Goal: Information Seeking & Learning: Learn about a topic

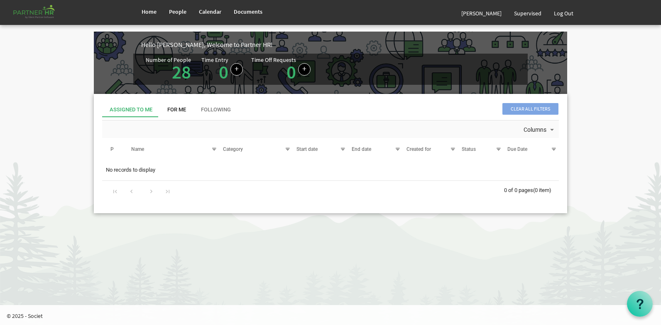
click at [183, 109] on div "For Me" at bounding box center [176, 110] width 19 height 8
click at [211, 109] on div "Following" at bounding box center [216, 110] width 30 height 8
click at [138, 106] on div "Assigned To Me" at bounding box center [131, 110] width 43 height 8
drag, startPoint x: 173, startPoint y: 114, endPoint x: 181, endPoint y: 114, distance: 8.7
click at [174, 114] on div "For Me" at bounding box center [176, 109] width 19 height 15
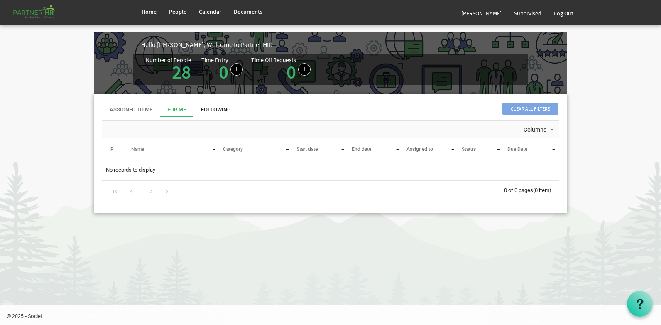
click at [223, 109] on div "Following" at bounding box center [216, 110] width 30 height 8
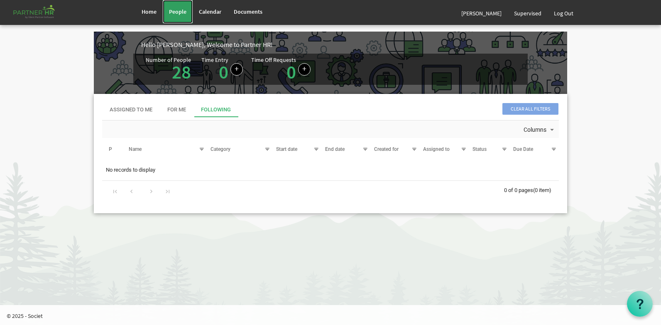
click at [173, 10] on span "People" at bounding box center [177, 11] width 17 height 7
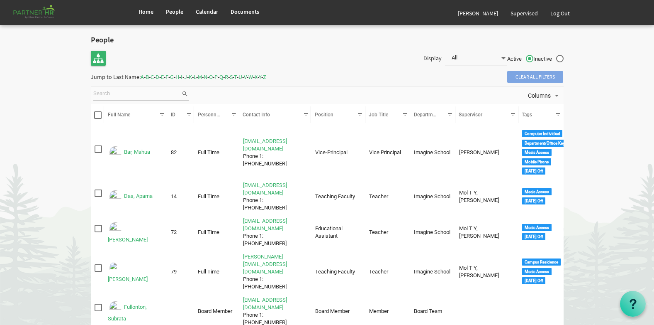
click at [111, 96] on input "search" at bounding box center [137, 94] width 88 height 12
type input "Ariga"
click at [185, 93] on span "search" at bounding box center [184, 93] width 7 height 9
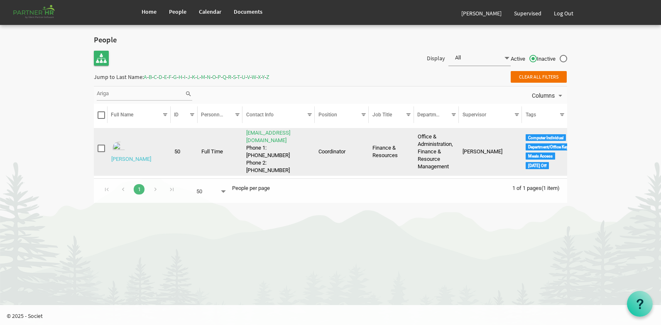
click at [133, 156] on link "Raveendra, Ariga" at bounding box center [131, 159] width 40 height 6
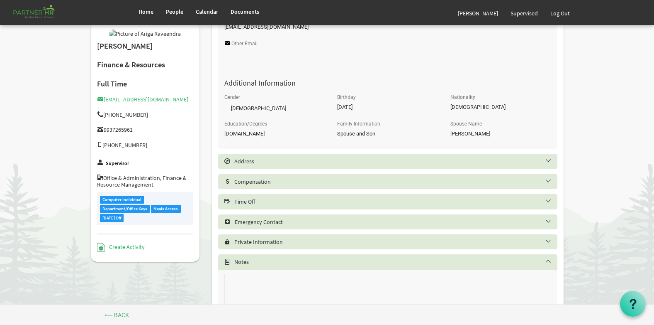
scroll to position [332, 0]
click at [258, 201] on h5 "Time Off" at bounding box center [393, 200] width 339 height 7
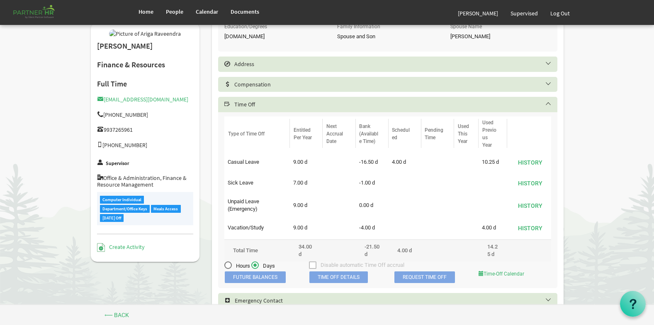
scroll to position [415, 0]
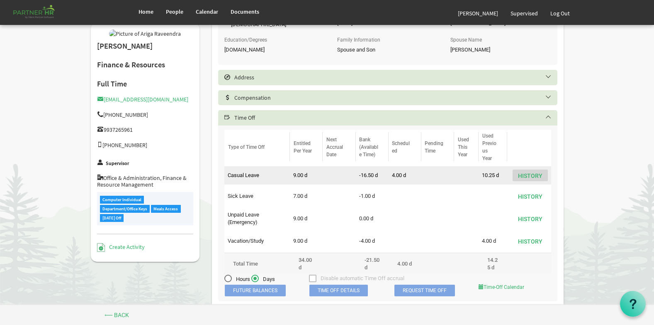
click at [538, 174] on button "History" at bounding box center [530, 175] width 35 height 12
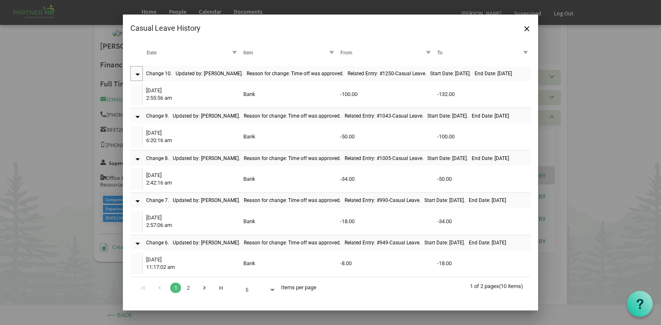
click at [138, 74] on div at bounding box center [136, 74] width 12 height 5
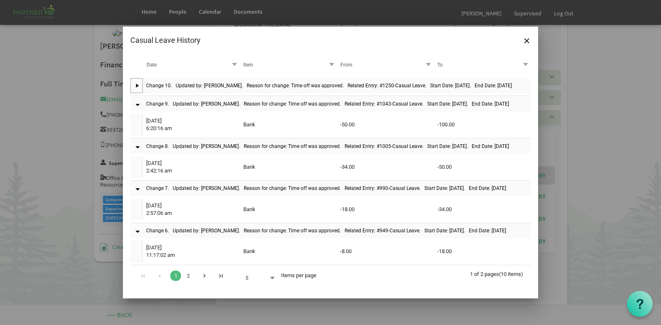
click at [138, 85] on div at bounding box center [136, 85] width 12 height 4
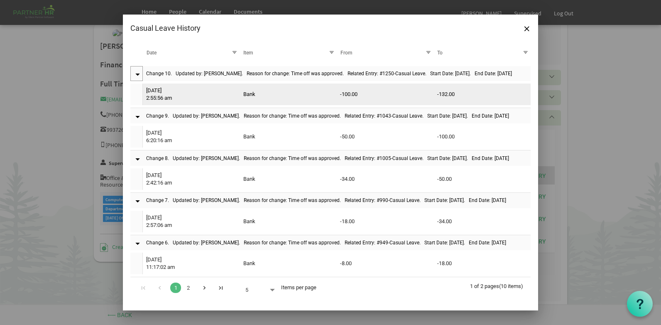
click at [161, 94] on td "24/9/2025 2:55:56 am" at bounding box center [191, 94] width 97 height 22
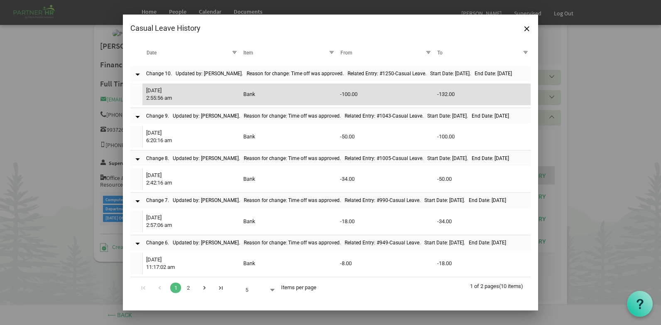
click at [162, 95] on td "24/9/2025 2:55:56 am" at bounding box center [191, 94] width 97 height 22
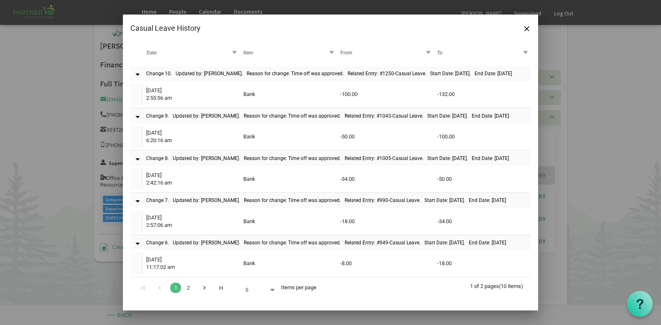
click at [234, 50] on div at bounding box center [234, 52] width 9 height 12
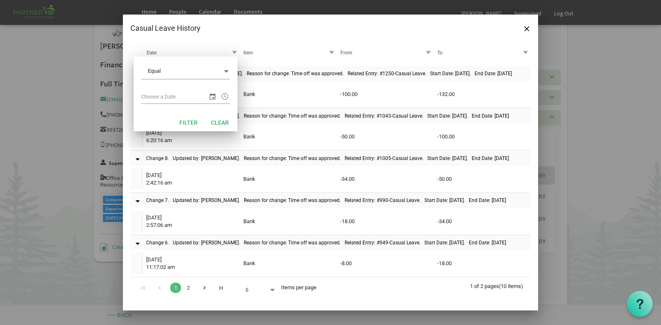
click at [607, 111] on div at bounding box center [330, 162] width 661 height 325
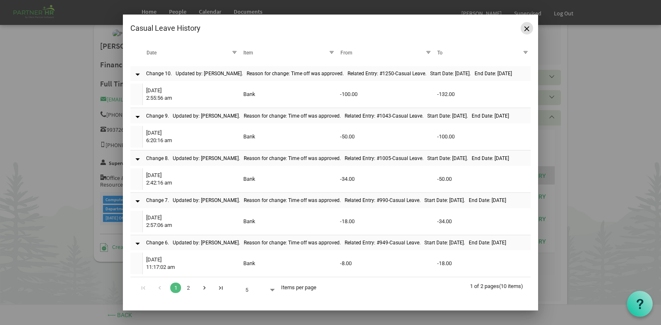
click at [525, 29] on span "Close" at bounding box center [526, 28] width 5 height 5
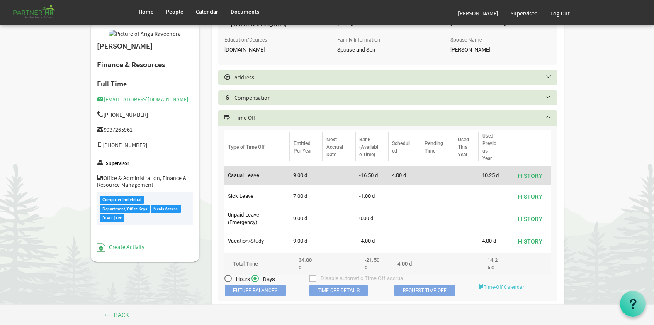
click at [505, 287] on link "Time-Off Calendar" at bounding box center [502, 287] width 46 height 6
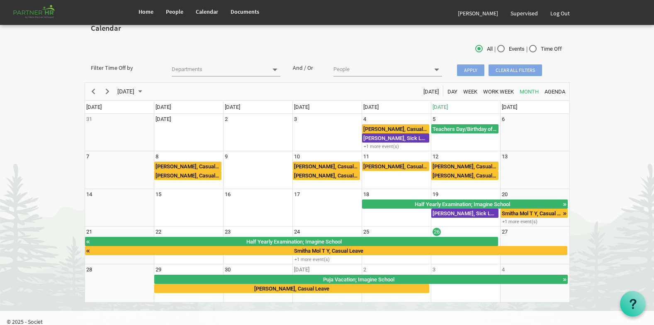
scroll to position [17, 0]
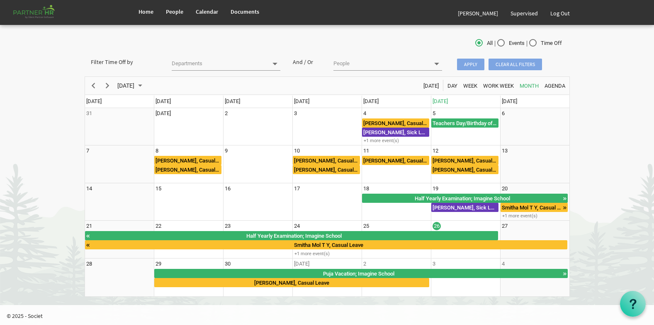
drag, startPoint x: 410, startPoint y: 283, endPoint x: 618, endPoint y: 222, distance: 217.2
click at [619, 222] on body "Home People Calendar" at bounding box center [327, 144] width 654 height 322
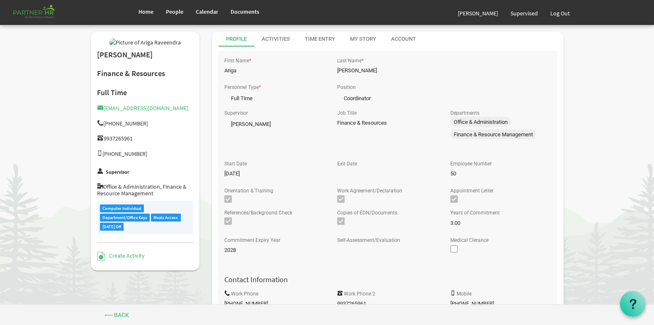
scroll to position [371, 0]
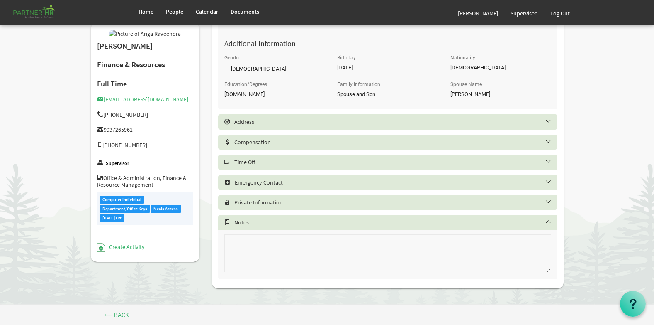
click at [264, 222] on h5 "Notes" at bounding box center [393, 222] width 339 height 7
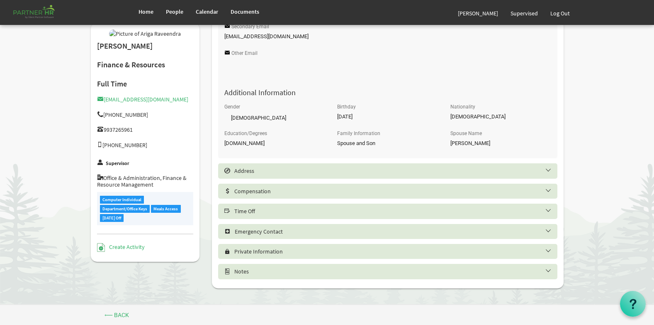
click at [263, 254] on h5 "Private Information" at bounding box center [393, 251] width 339 height 7
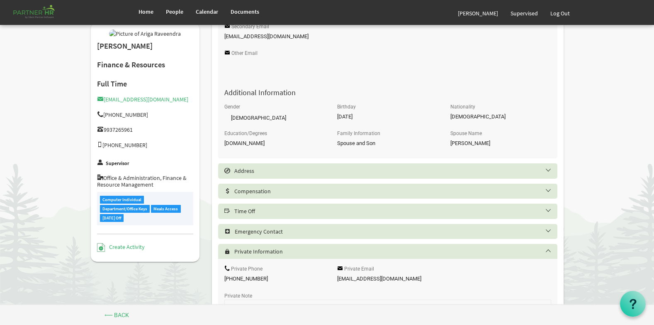
scroll to position [371, 0]
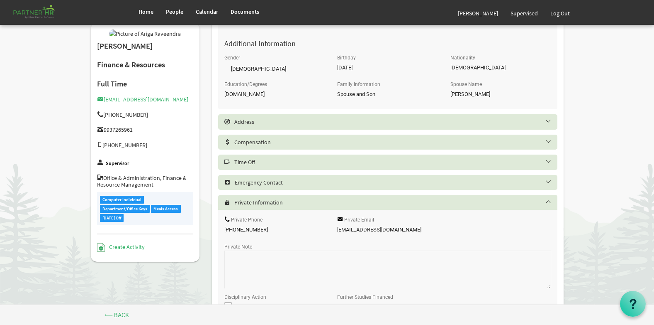
click at [256, 201] on h5 "Private Information" at bounding box center [393, 202] width 339 height 7
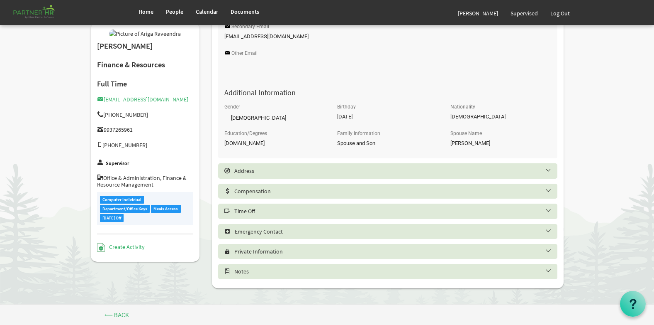
click at [253, 211] on h5 "Time Off" at bounding box center [393, 210] width 339 height 7
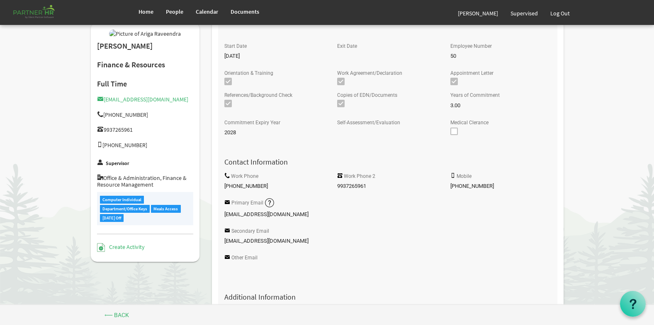
scroll to position [0, 0]
